Goal: Task Accomplishment & Management: Use online tool/utility

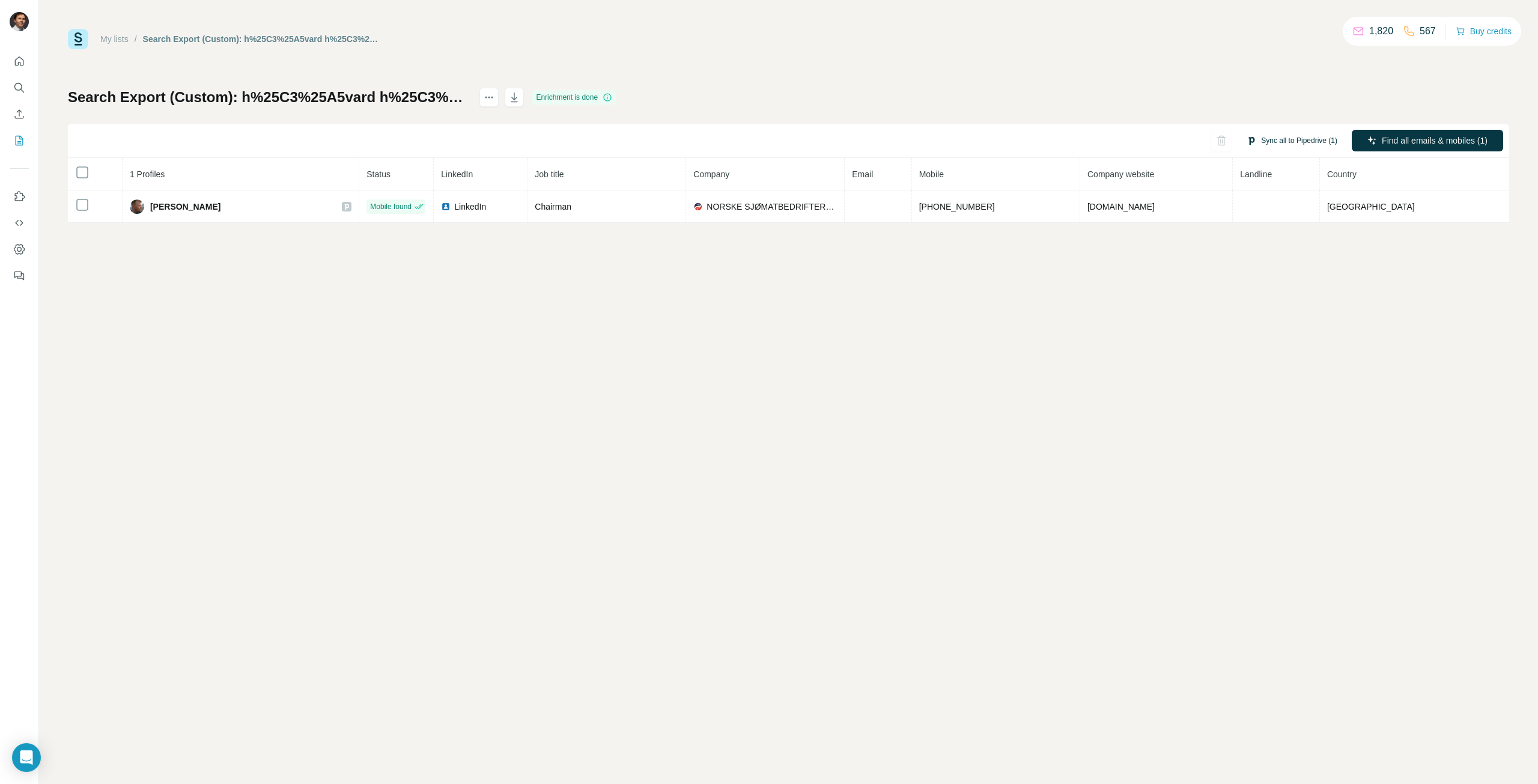
click at [1272, 134] on button "Sync all to Pipedrive (1)" at bounding box center [1291, 140] width 107 height 18
click at [1290, 235] on button "Sync all to Pipedrive" at bounding box center [1274, 231] width 133 height 24
click at [1271, 141] on button "Sync all to Pipedrive (1)" at bounding box center [1291, 140] width 107 height 18
click at [1254, 234] on button "Sync all to Pipedrive" at bounding box center [1274, 231] width 133 height 24
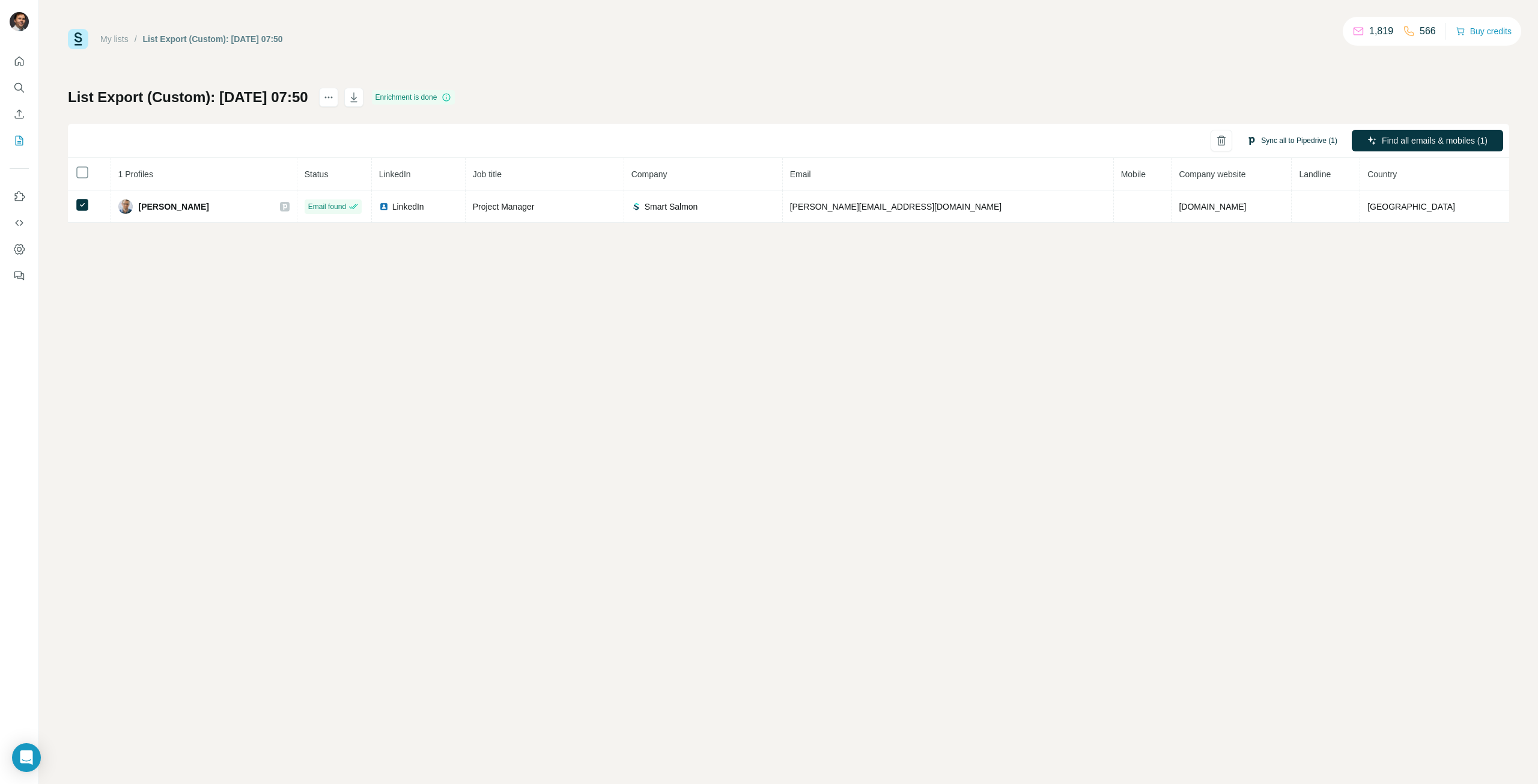
click at [1293, 139] on button "Sync all to Pipedrive (1)" at bounding box center [1291, 140] width 107 height 18
click at [1268, 241] on button "Sync all to Pipedrive" at bounding box center [1274, 231] width 133 height 24
